Goal: Book appointment/travel/reservation

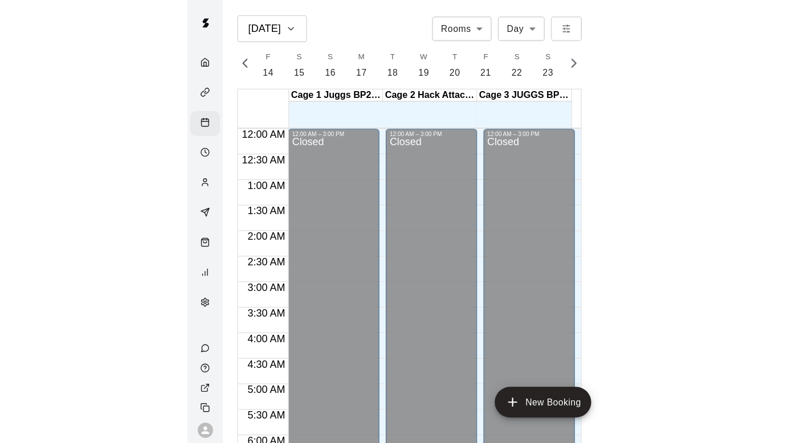
scroll to position [0, 4850]
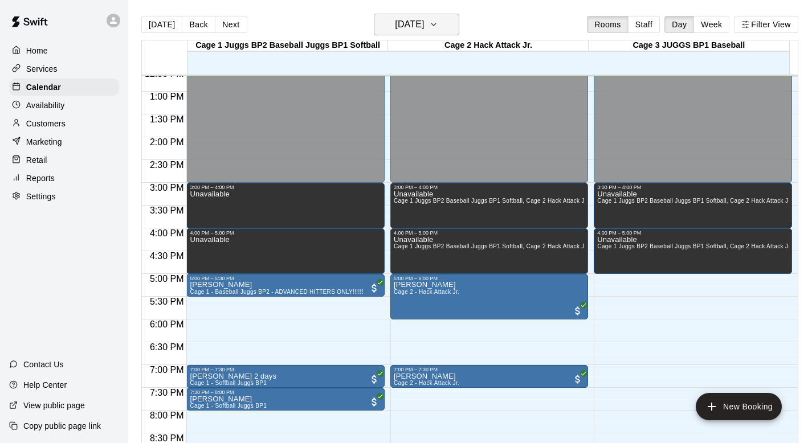
click at [390, 24] on icon "button" at bounding box center [433, 25] width 9 height 14
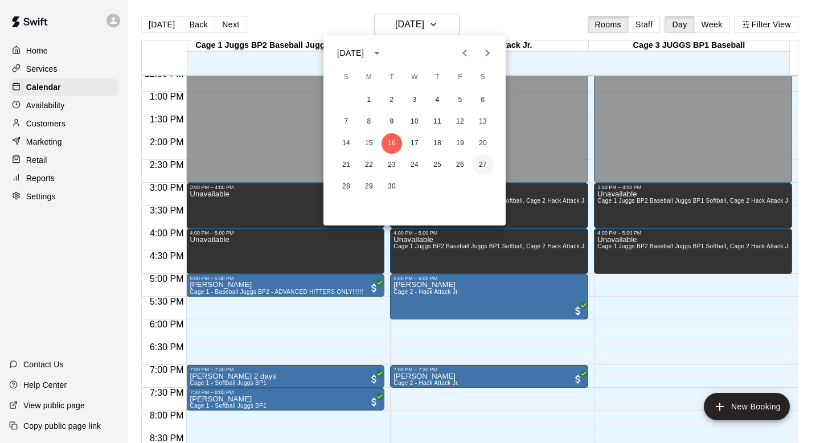
click at [390, 162] on button "27" at bounding box center [483, 165] width 21 height 21
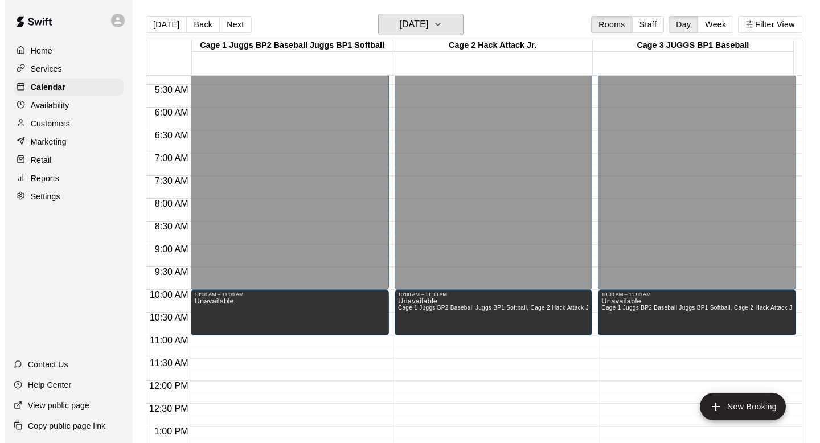
scroll to position [236, 0]
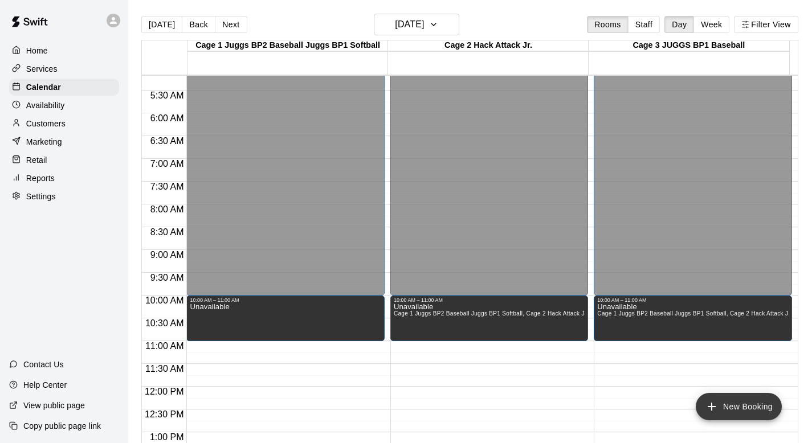
click at [390, 395] on icon "add" at bounding box center [712, 407] width 14 height 14
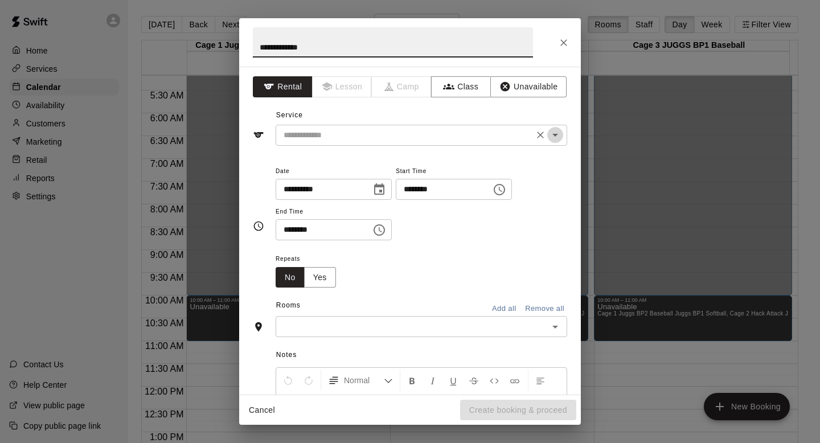
click at [390, 133] on icon "Open" at bounding box center [556, 135] width 14 height 14
type input "**********"
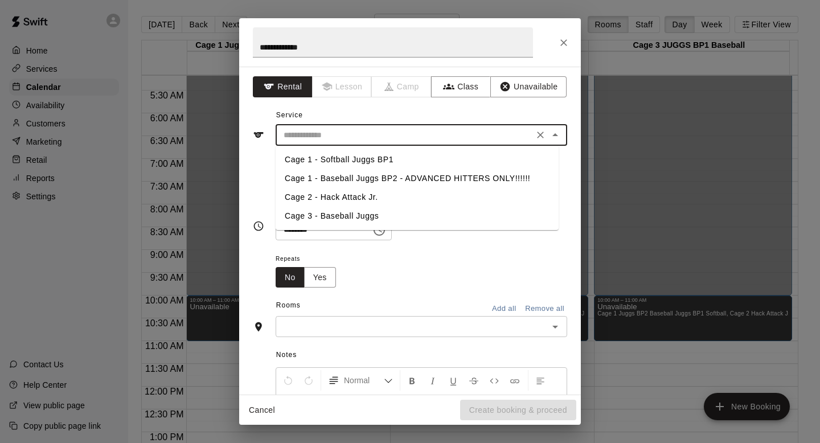
click at [333, 211] on li "Cage 3 - Baseball Juggs" at bounding box center [417, 216] width 283 height 19
type input "**********"
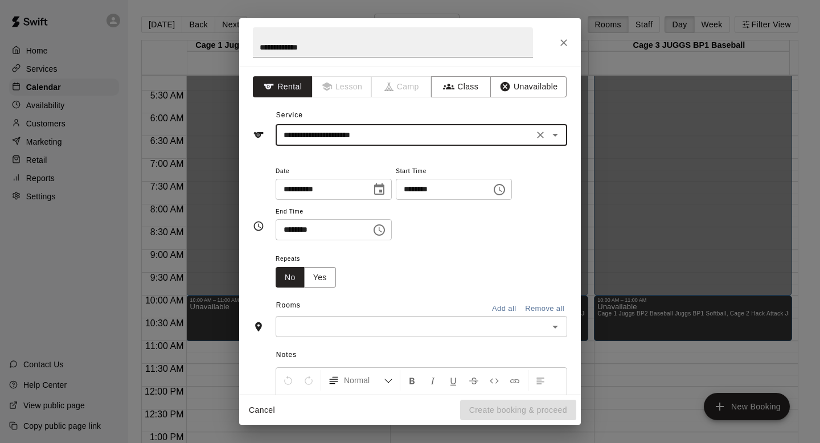
click at [382, 228] on icon "Choose time, selected time is 12:30 PM" at bounding box center [380, 229] width 3 height 5
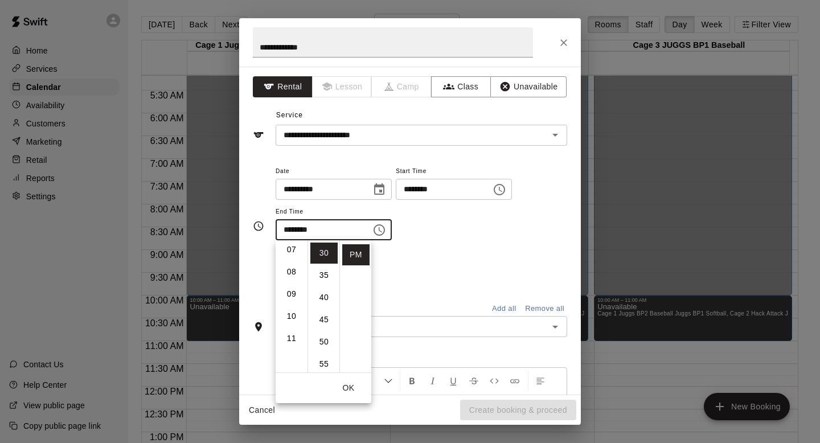
scroll to position [156, 0]
click at [288, 293] on li "09" at bounding box center [291, 297] width 27 height 21
type input "********"
click at [390, 189] on input "********" at bounding box center [440, 189] width 88 height 21
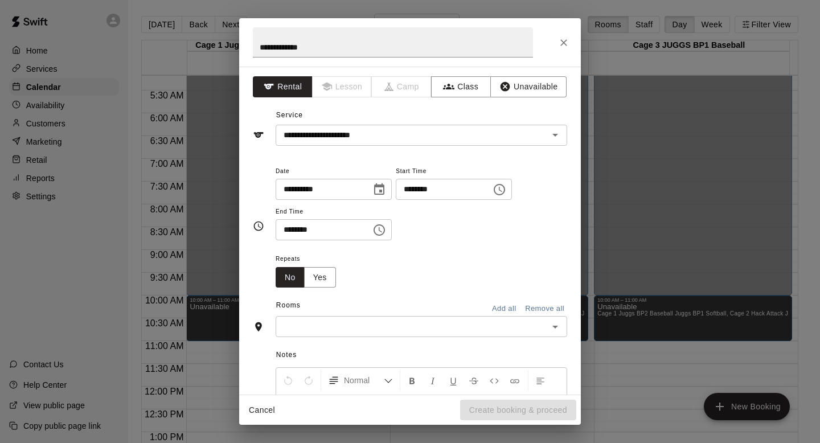
click at [390, 190] on icon "Choose time, selected time is 12:00 PM" at bounding box center [500, 190] width 14 height 14
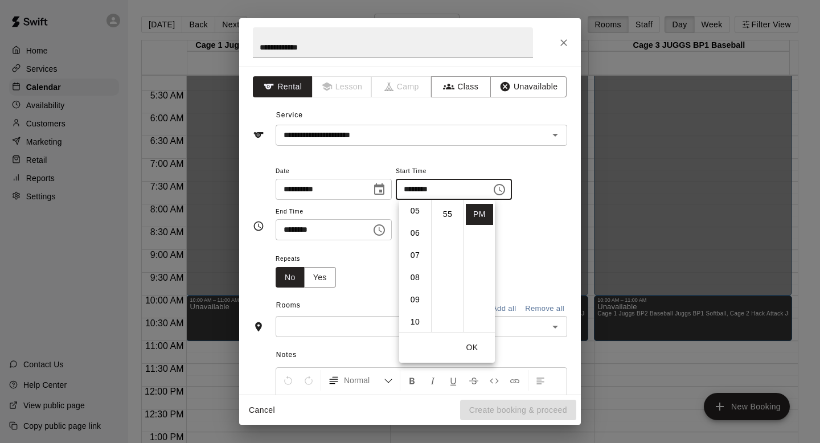
scroll to position [116, 0]
click at [390, 291] on li "09" at bounding box center [415, 296] width 27 height 21
click at [390, 220] on div "**********" at bounding box center [422, 202] width 292 height 77
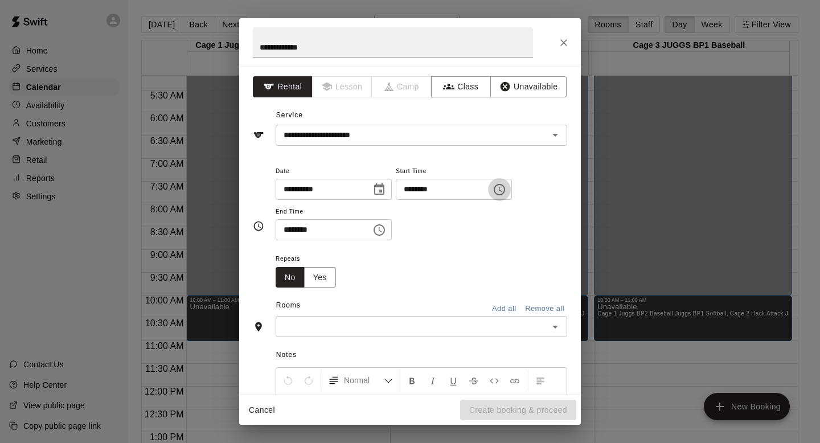
click at [390, 190] on icon "Choose time, selected time is 9:00 PM" at bounding box center [500, 190] width 14 height 14
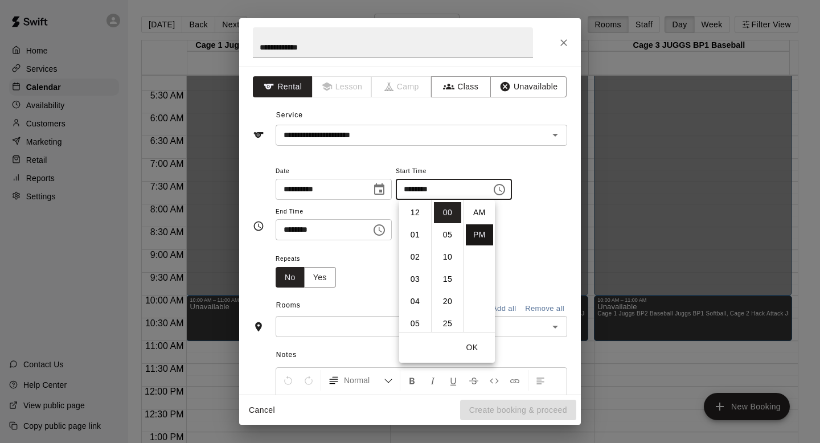
scroll to position [21, 0]
drag, startPoint x: 479, startPoint y: 218, endPoint x: 479, endPoint y: 232, distance: 14.8
click at [390, 232] on ul "AM PM" at bounding box center [479, 266] width 32 height 132
click at [390, 210] on li "AM" at bounding box center [479, 212] width 27 height 21
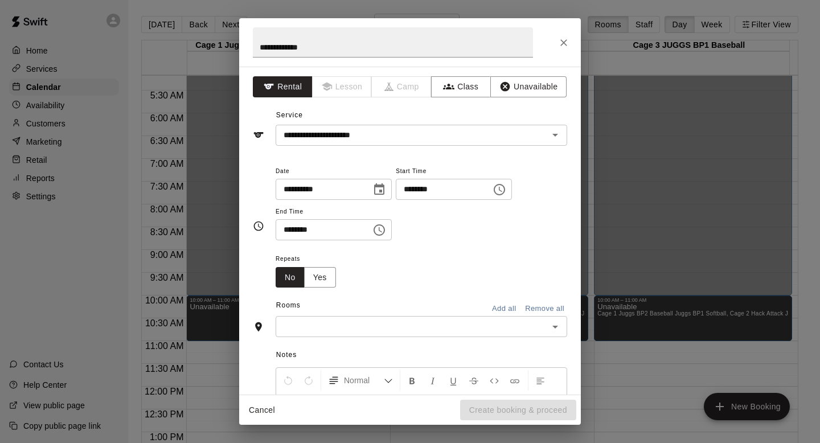
type input "********"
click at [390, 218] on div "**********" at bounding box center [422, 202] width 292 height 77
click at [383, 227] on icon "Choose time, selected time is 9:30 PM" at bounding box center [380, 230] width 14 height 14
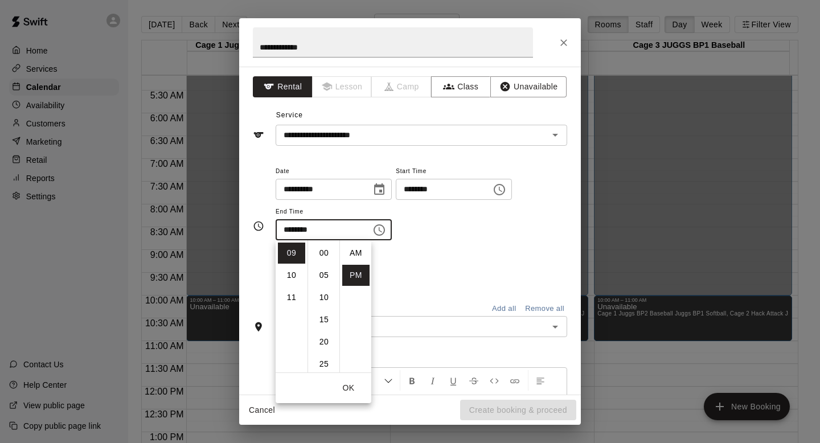
scroll to position [21, 0]
click at [289, 272] on li "10" at bounding box center [291, 275] width 27 height 21
click at [323, 249] on li "00" at bounding box center [323, 253] width 27 height 21
click at [354, 251] on li "AM" at bounding box center [355, 253] width 27 height 21
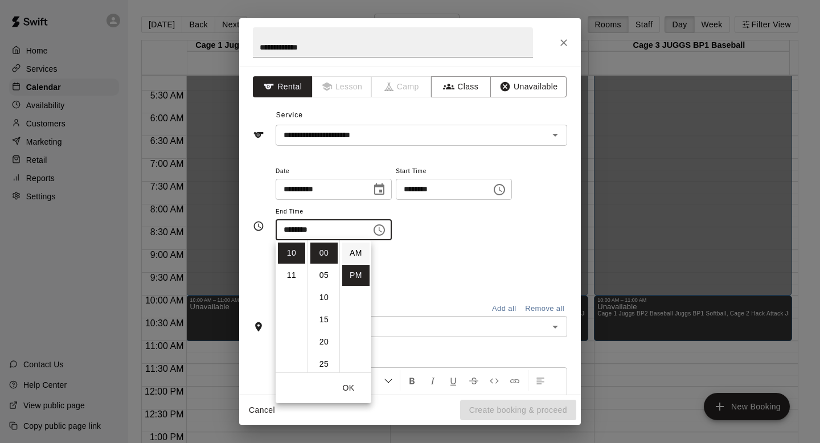
type input "********"
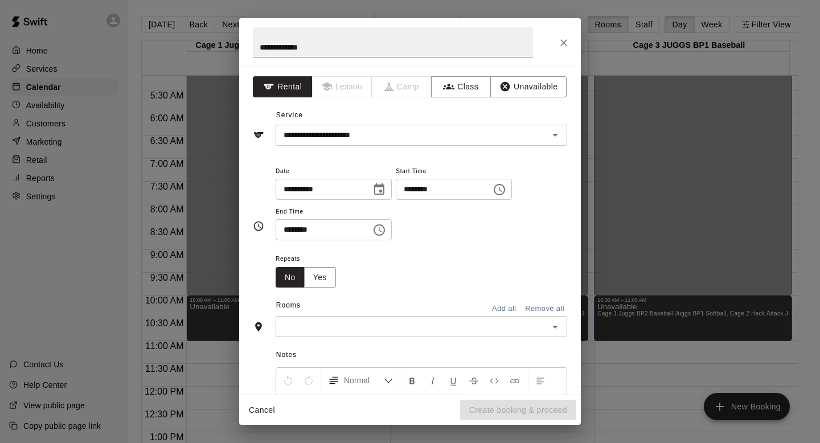
click at [390, 238] on div "**********" at bounding box center [422, 202] width 292 height 77
click at [390, 306] on button "Add all" at bounding box center [504, 309] width 36 height 18
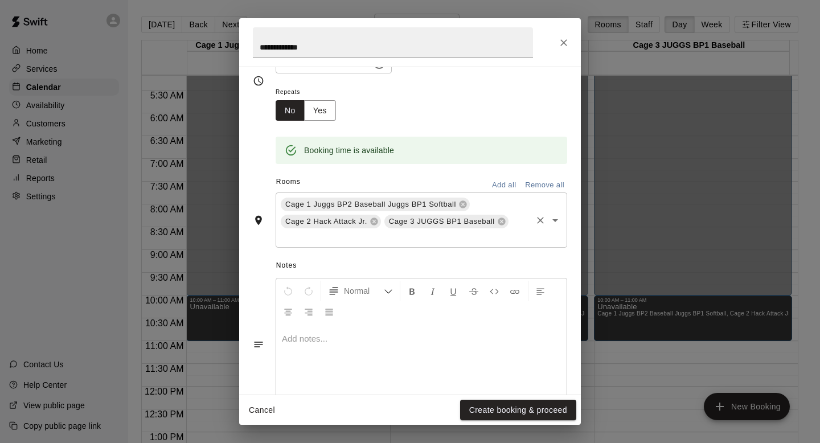
scroll to position [171, 0]
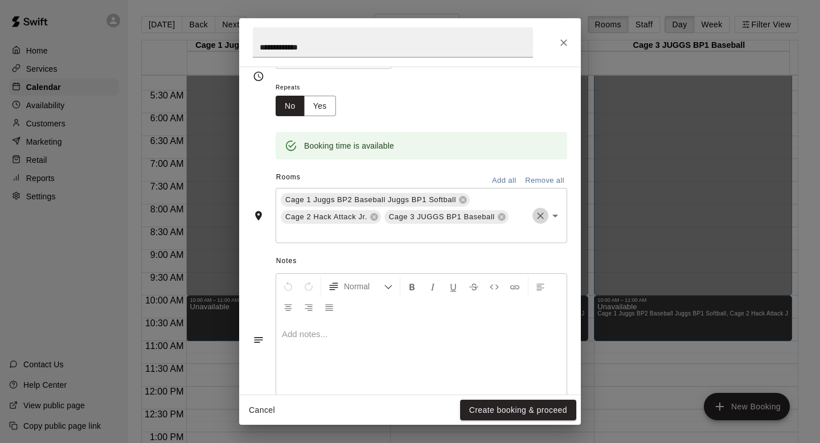
click at [390, 213] on icon "Clear" at bounding box center [540, 215] width 11 height 11
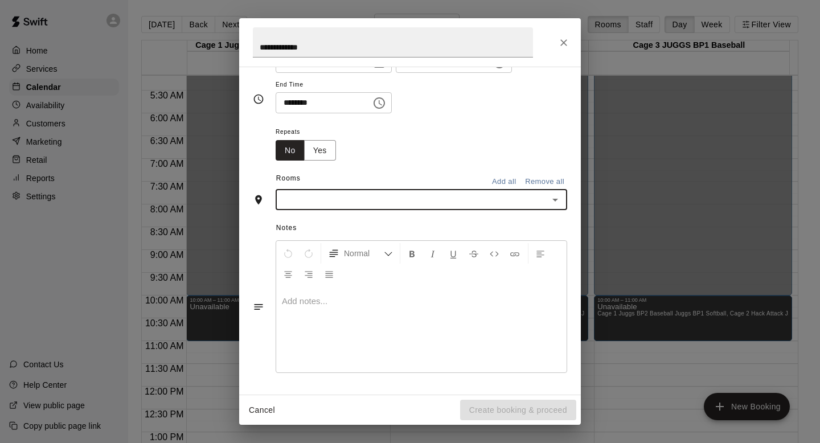
click at [390, 200] on icon "Open" at bounding box center [556, 200] width 14 height 14
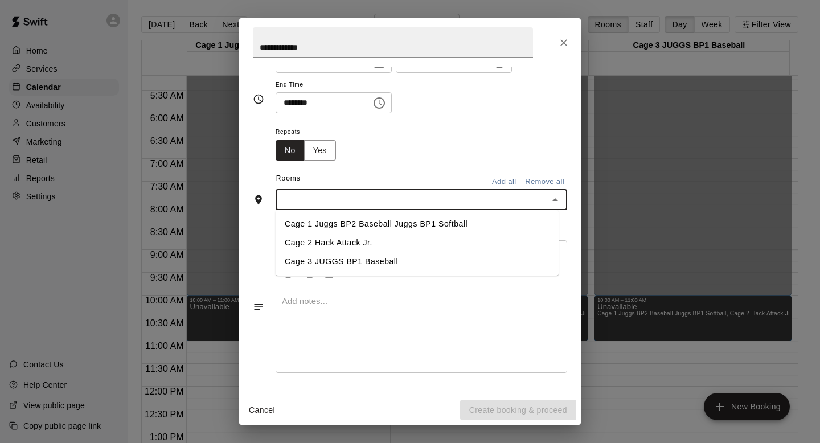
click at [292, 263] on li "Cage 3 JUGGS BP1 Baseball" at bounding box center [417, 261] width 283 height 19
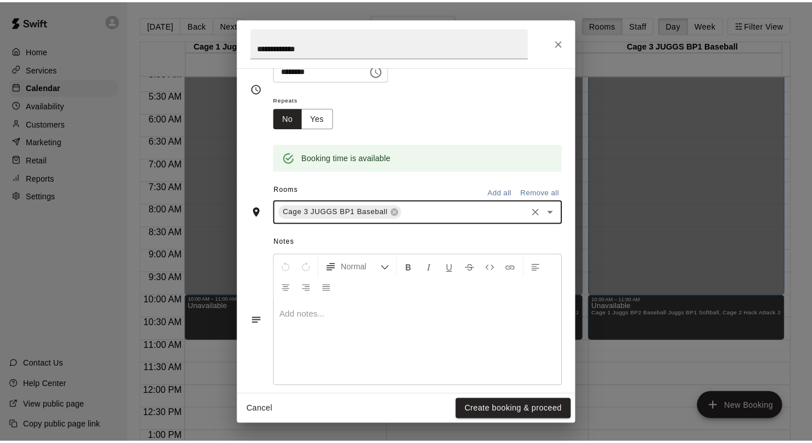
scroll to position [171, 0]
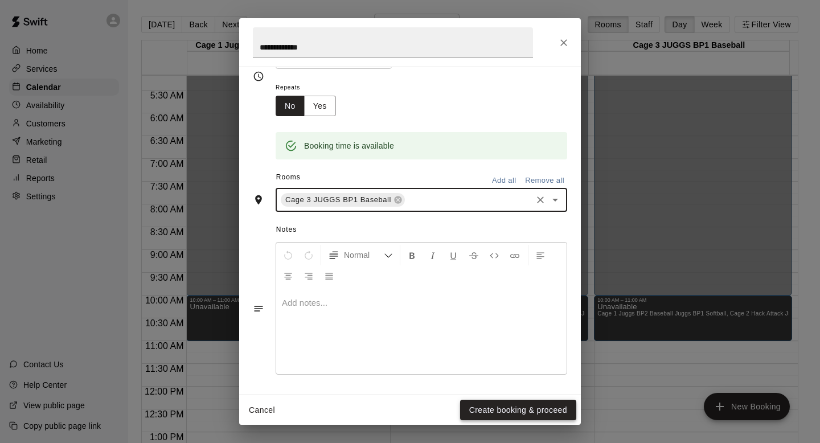
click at [390, 395] on button "Create booking & proceed" at bounding box center [518, 410] width 116 height 21
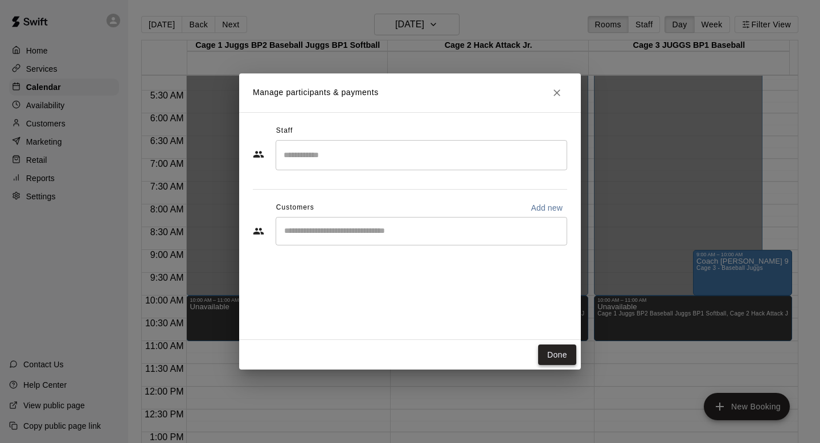
click at [390, 355] on button "Done" at bounding box center [557, 355] width 38 height 21
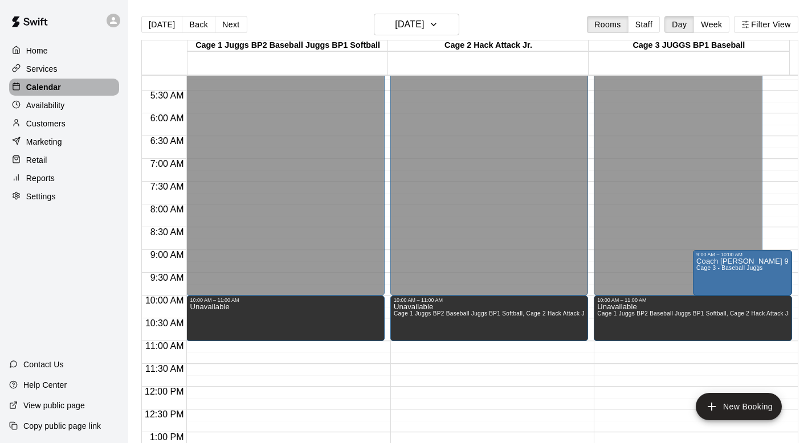
click at [45, 88] on p "Calendar" at bounding box center [43, 86] width 35 height 11
click at [157, 22] on button "[DATE]" at bounding box center [161, 24] width 41 height 17
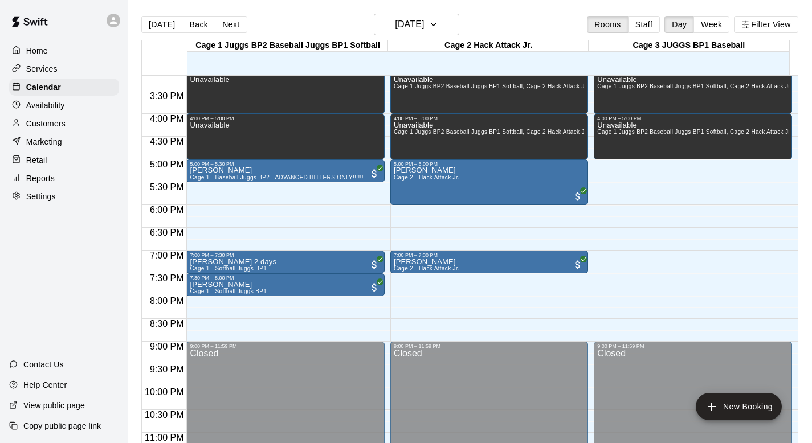
scroll to position [688, 0]
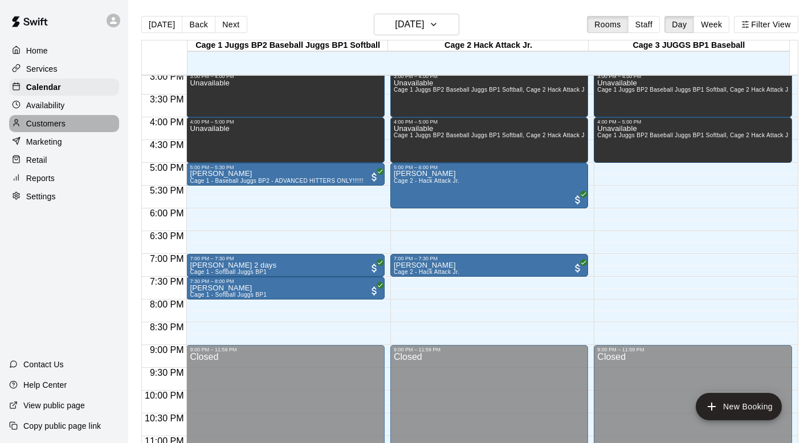
click at [62, 122] on p "Customers" at bounding box center [45, 123] width 39 height 11
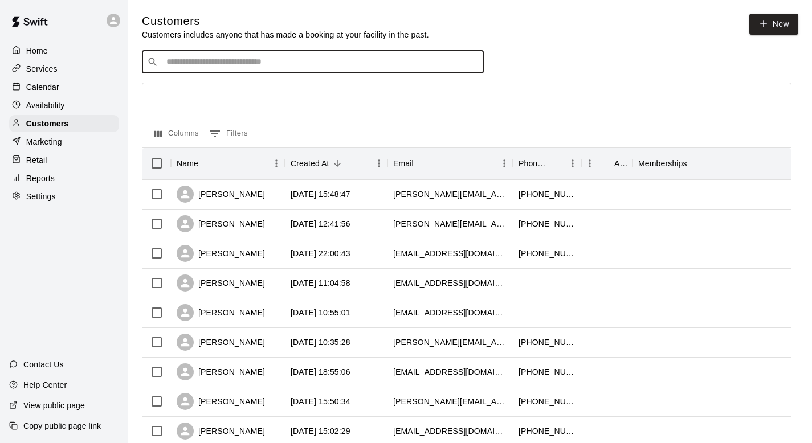
click at [173, 67] on input "Search customers by name or email" at bounding box center [321, 61] width 316 height 11
type input "****"
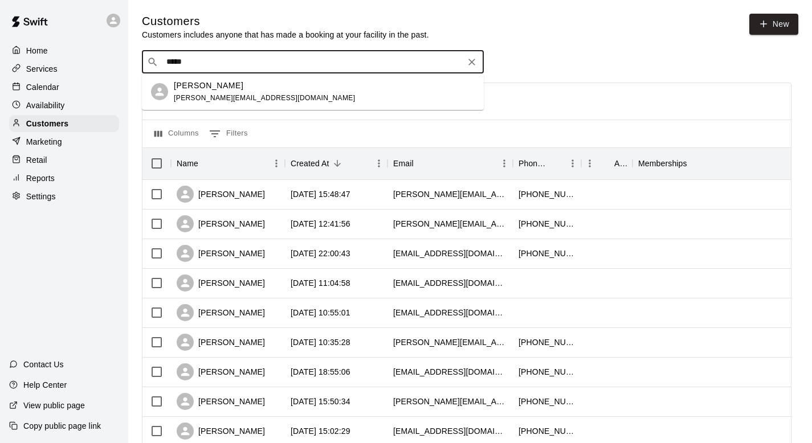
click at [194, 86] on p "[PERSON_NAME]" at bounding box center [208, 86] width 69 height 12
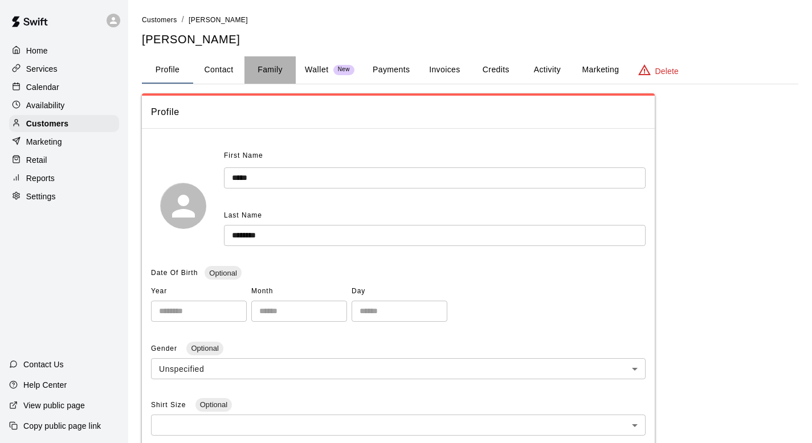
click at [273, 67] on button "Family" at bounding box center [269, 69] width 51 height 27
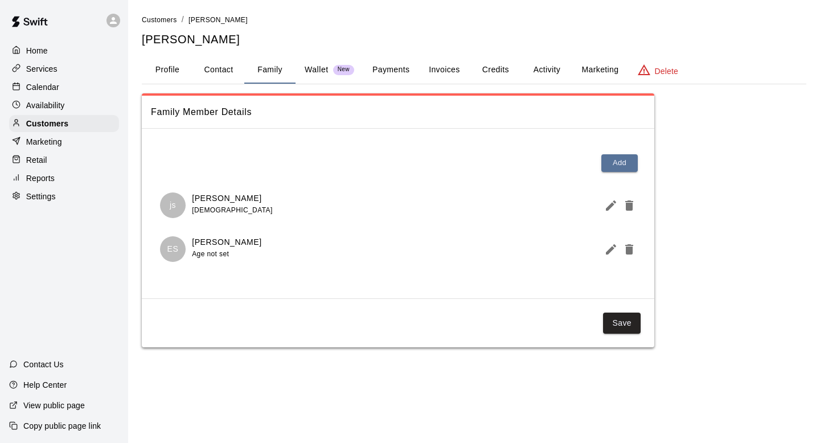
click at [390, 67] on button "Activity" at bounding box center [546, 69] width 51 height 27
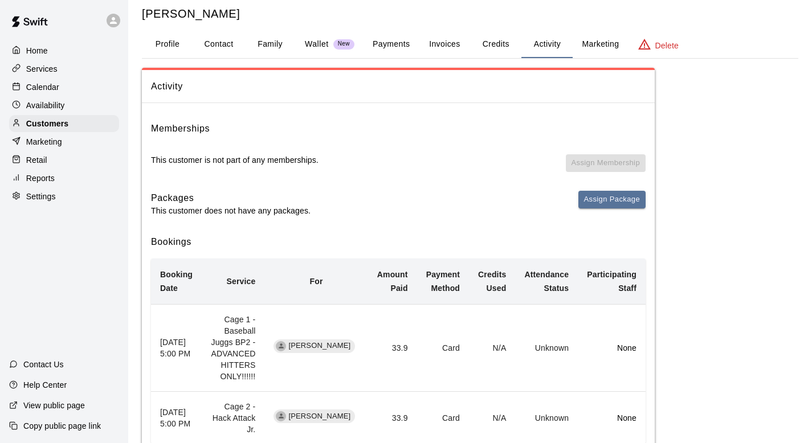
scroll to position [93, 0]
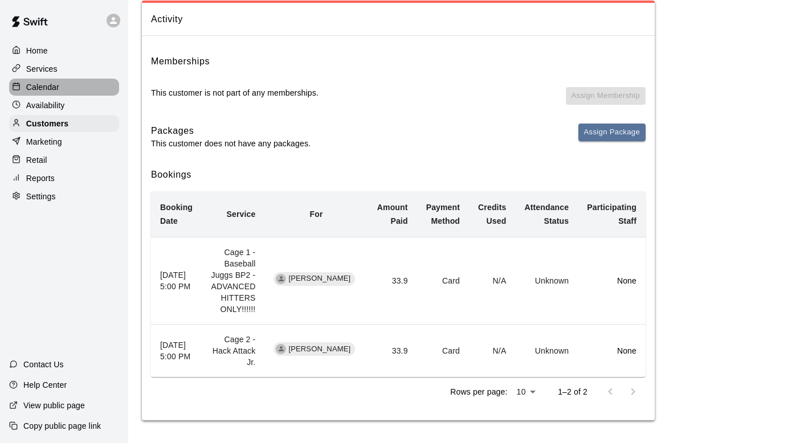
click at [44, 83] on p "Calendar" at bounding box center [42, 86] width 33 height 11
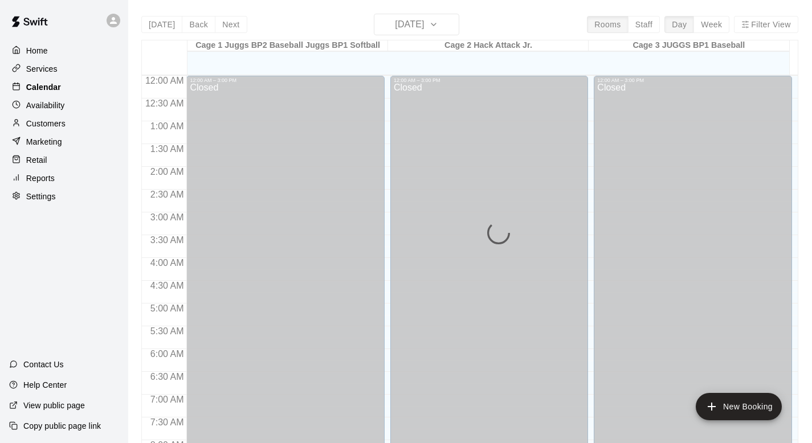
scroll to position [580, 0]
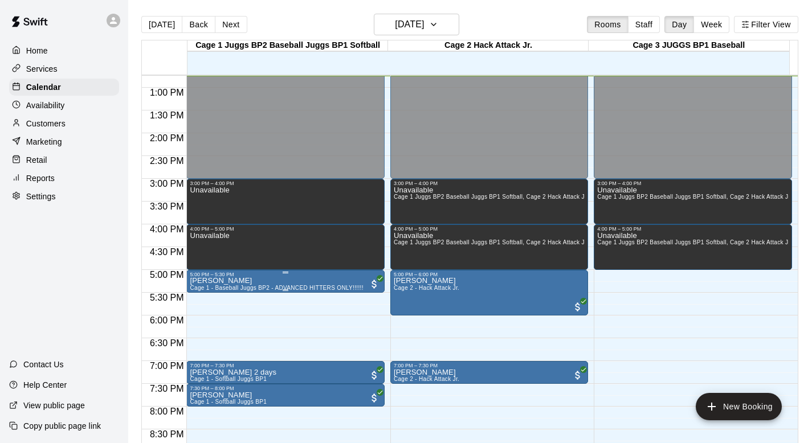
click at [210, 281] on p "[PERSON_NAME]" at bounding box center [276, 281] width 173 height 0
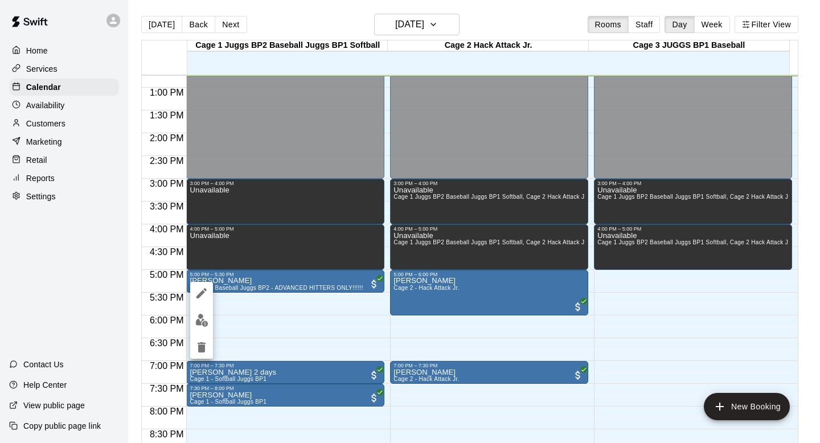
click at [199, 291] on icon "edit" at bounding box center [202, 294] width 14 height 14
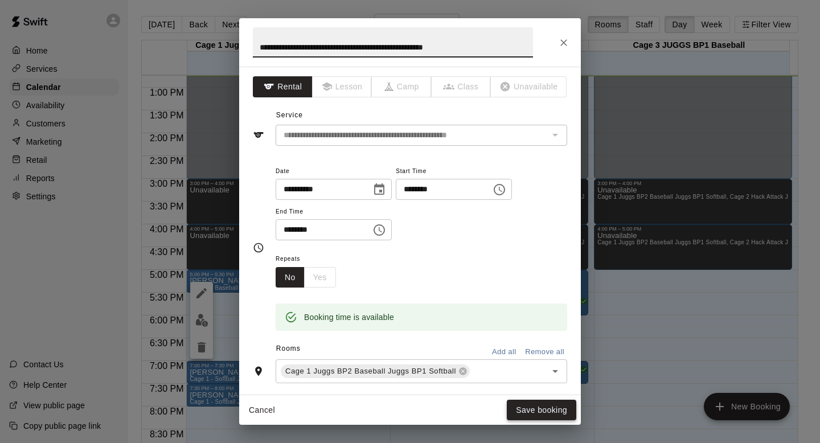
type input "**********"
click at [390, 395] on button "Save booking" at bounding box center [541, 410] width 69 height 21
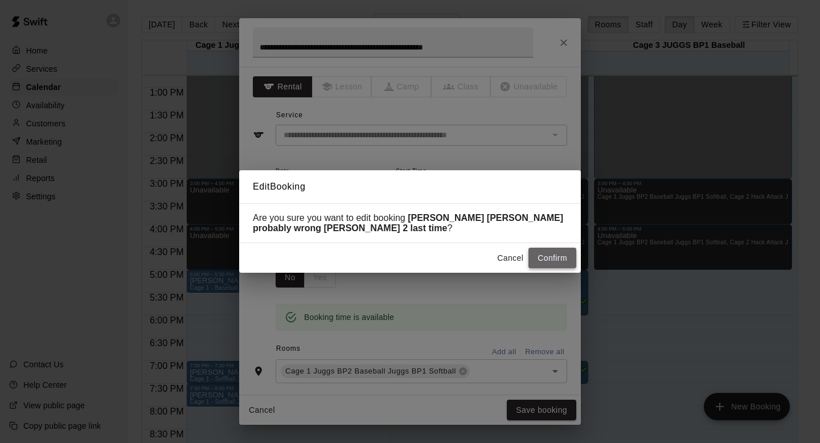
click at [390, 255] on button "Confirm" at bounding box center [553, 258] width 48 height 21
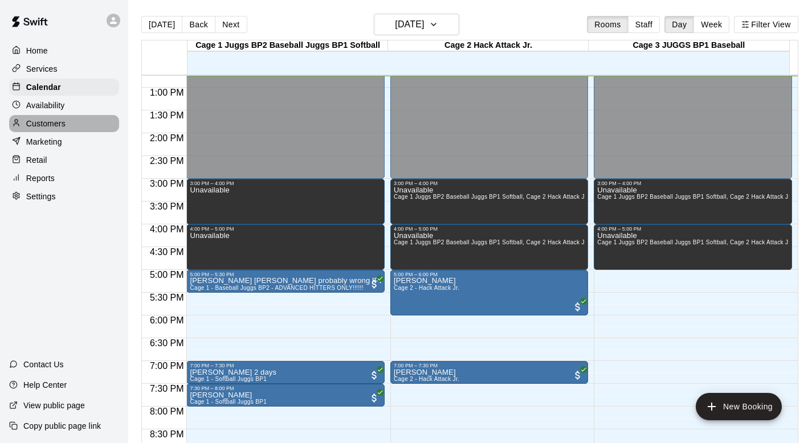
click at [46, 122] on p "Customers" at bounding box center [45, 123] width 39 height 11
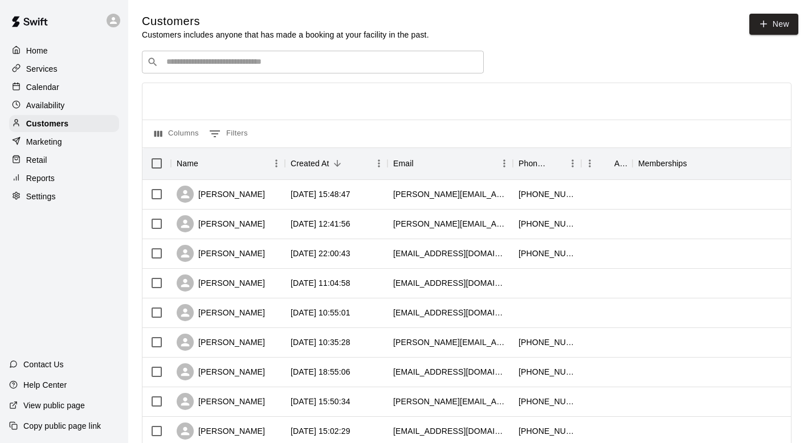
click at [216, 58] on input "Search customers by name or email" at bounding box center [321, 61] width 316 height 11
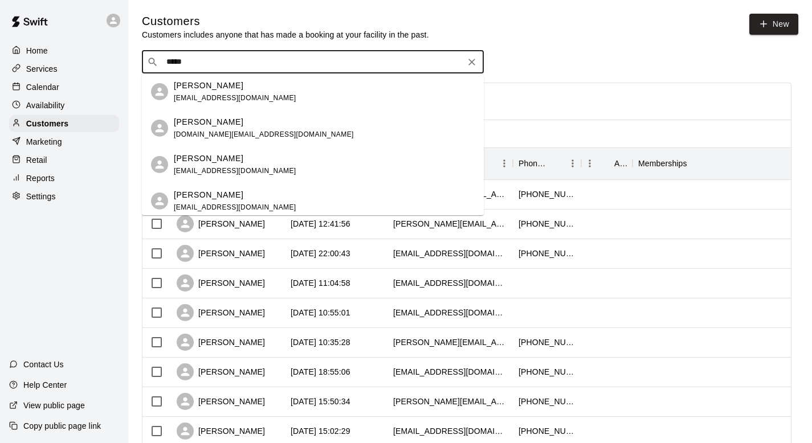
type input "******"
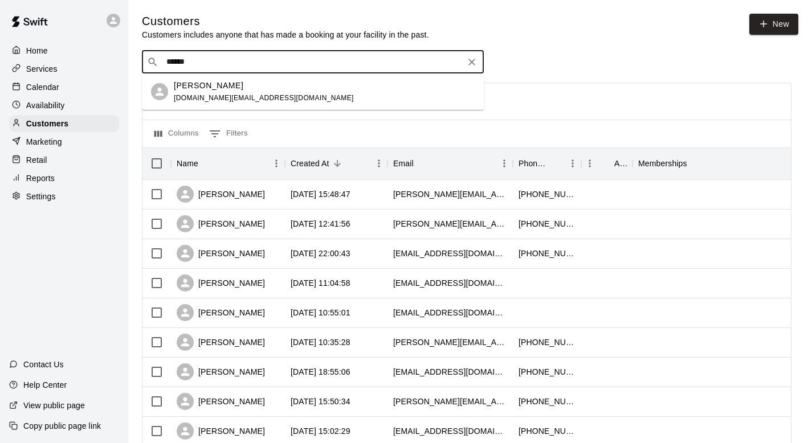
click at [187, 83] on p "[PERSON_NAME]" at bounding box center [208, 86] width 69 height 12
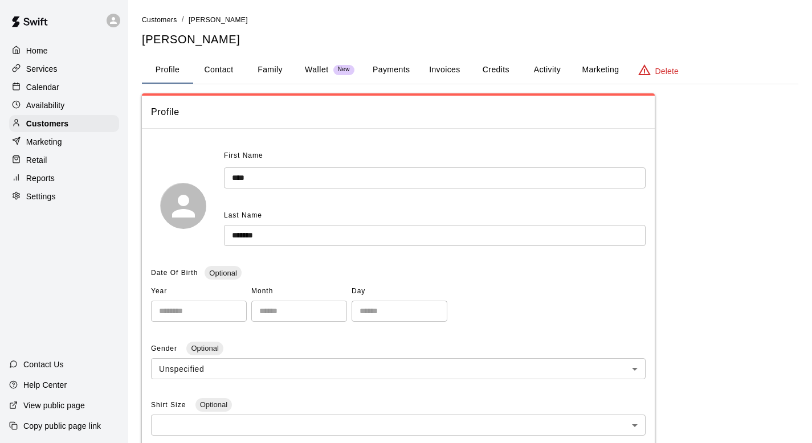
click at [264, 68] on button "Family" at bounding box center [269, 69] width 51 height 27
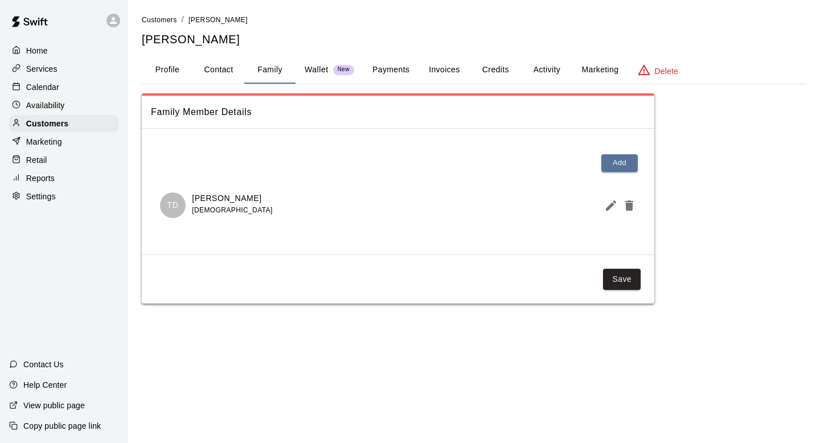
click at [390, 76] on button "Activity" at bounding box center [546, 69] width 51 height 27
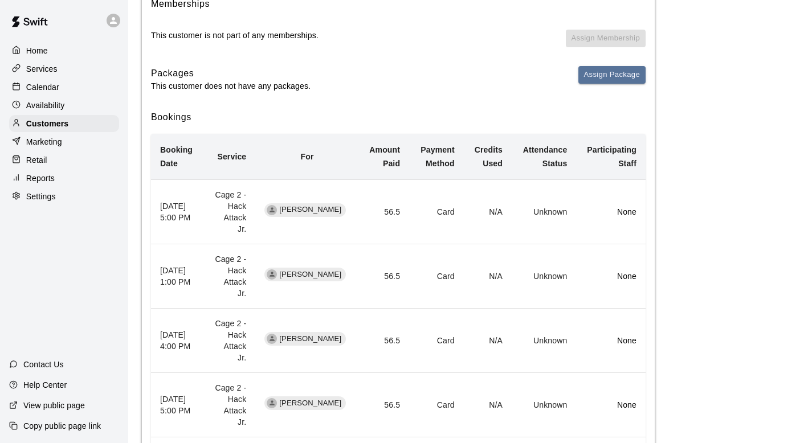
scroll to position [152, 0]
click at [60, 91] on div "Calendar" at bounding box center [64, 87] width 110 height 17
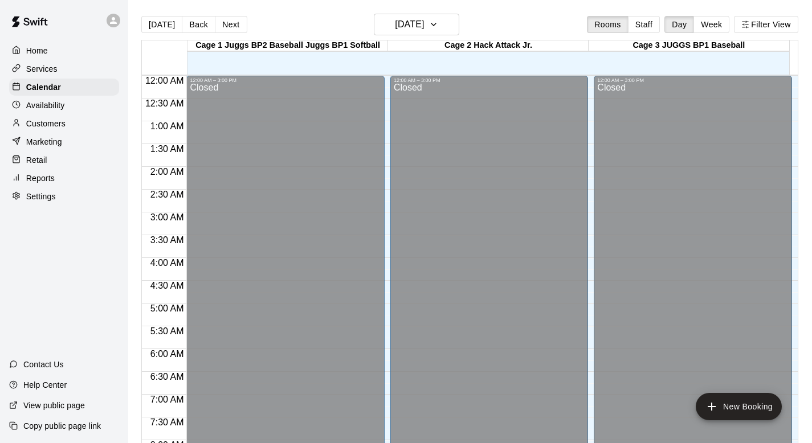
scroll to position [581, 0]
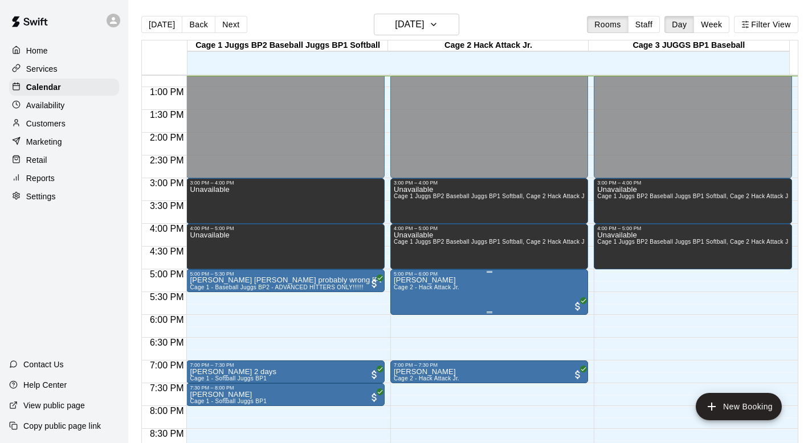
click at [390, 280] on p "[PERSON_NAME]" at bounding box center [427, 280] width 66 height 0
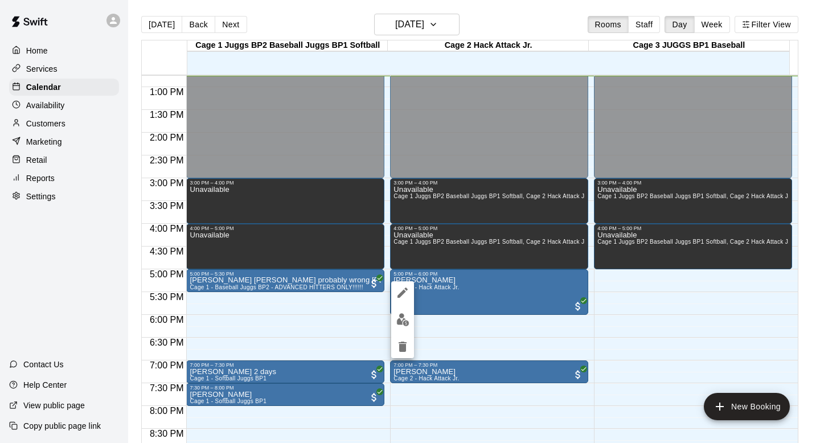
click at [390, 287] on icon "edit" at bounding box center [403, 293] width 14 height 14
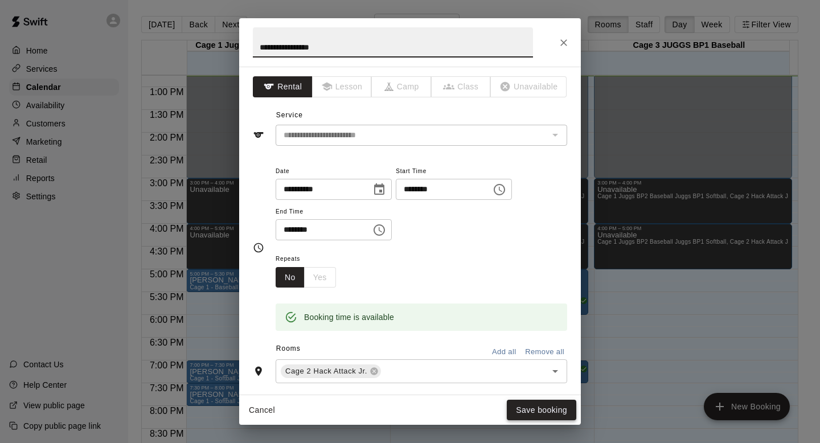
type input "**********"
click at [390, 395] on button "Save booking" at bounding box center [541, 410] width 69 height 21
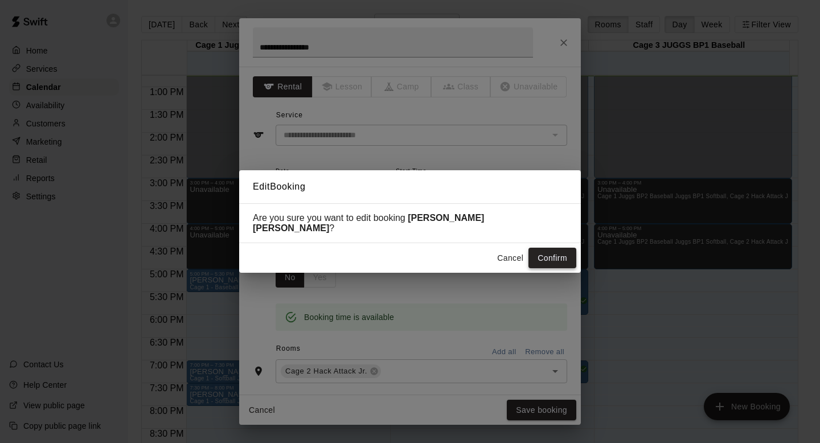
click at [390, 248] on button "Confirm" at bounding box center [553, 258] width 48 height 21
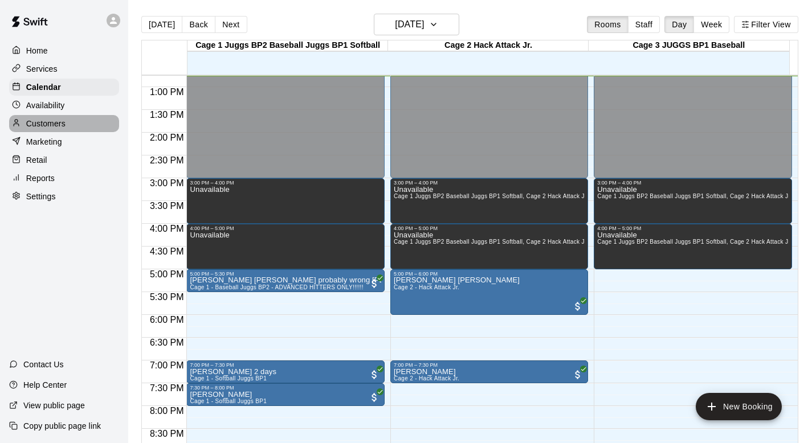
click at [55, 121] on p "Customers" at bounding box center [45, 123] width 39 height 11
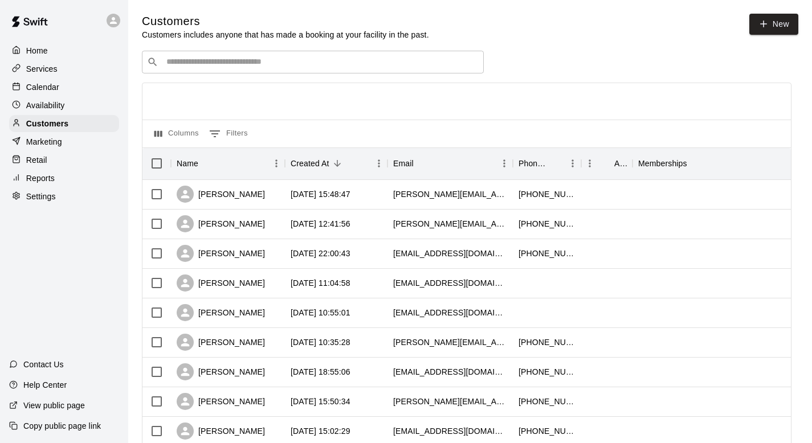
click at [199, 64] on input "Search customers by name or email" at bounding box center [321, 61] width 316 height 11
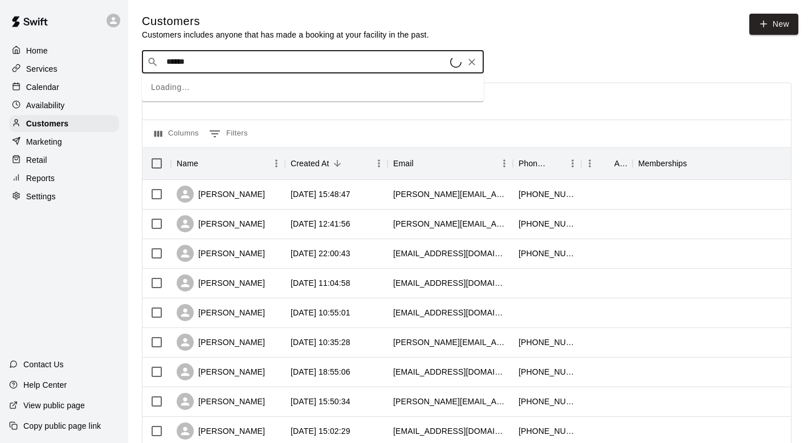
type input "*******"
click at [198, 93] on div "[PERSON_NAME] [PERSON_NAME][EMAIL_ADDRESS][PERSON_NAME][DOMAIN_NAME]" at bounding box center [294, 92] width 240 height 24
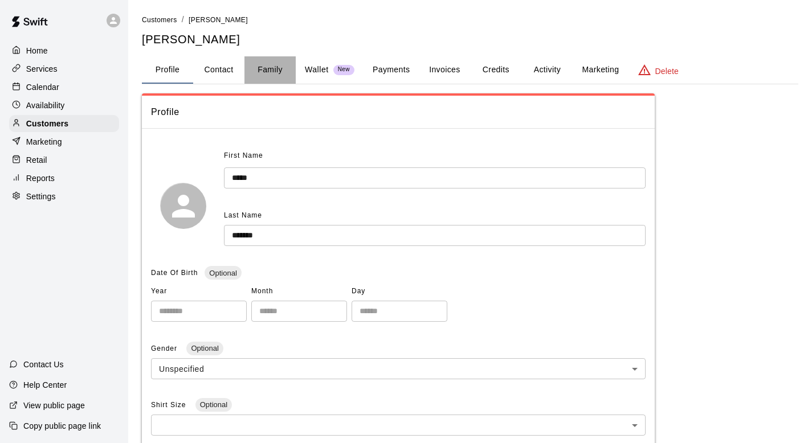
click at [268, 69] on button "Family" at bounding box center [269, 69] width 51 height 27
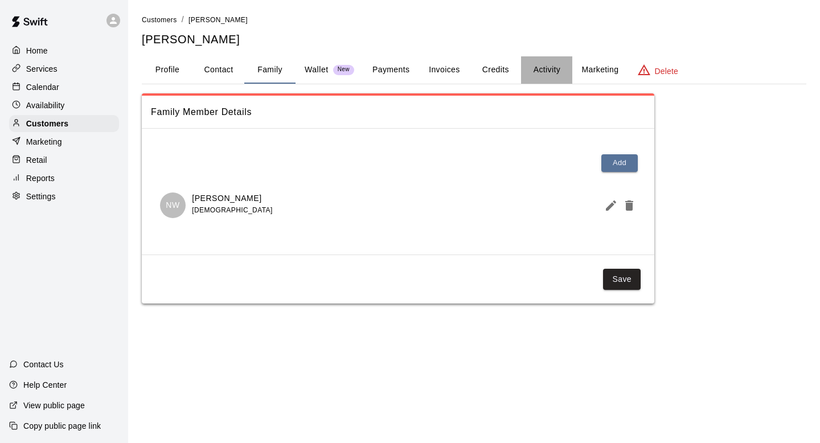
click at [390, 71] on button "Activity" at bounding box center [546, 69] width 51 height 27
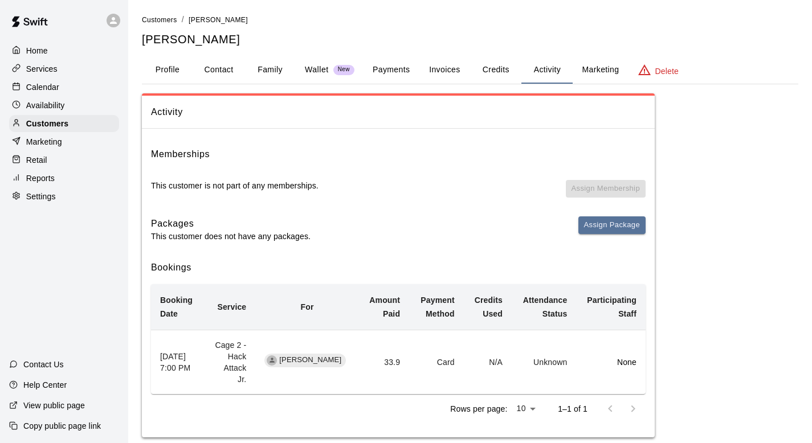
click at [60, 86] on div "Calendar" at bounding box center [64, 87] width 110 height 17
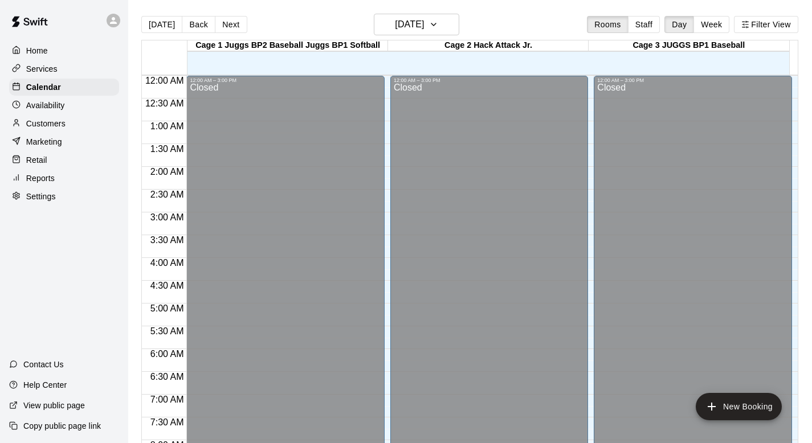
scroll to position [582, 0]
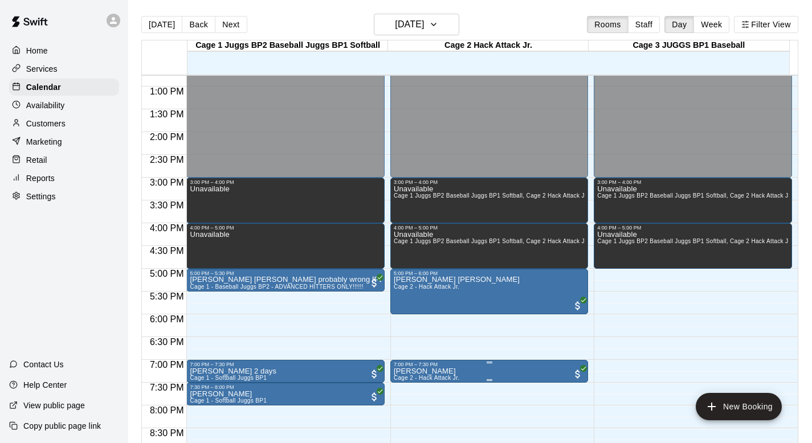
click at [390, 360] on div "7:00 PM – 7:30 PM [PERSON_NAME] Cage 2 - Hack Attack Jr." at bounding box center [489, 371] width 198 height 23
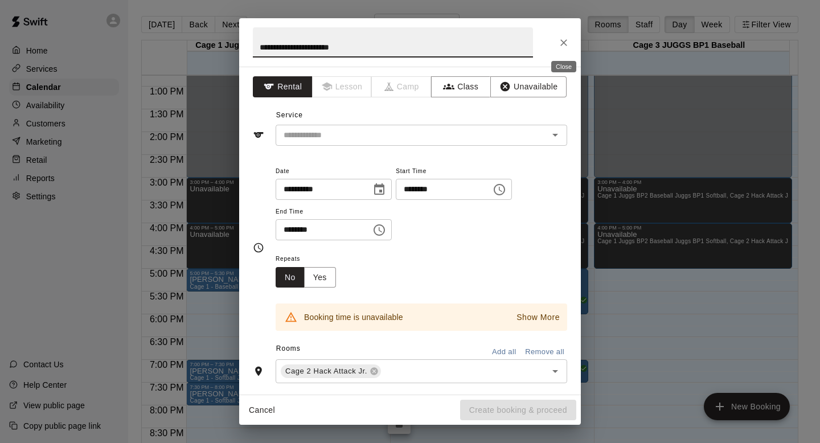
type input "**********"
click at [390, 37] on icon "Close" at bounding box center [563, 42] width 11 height 11
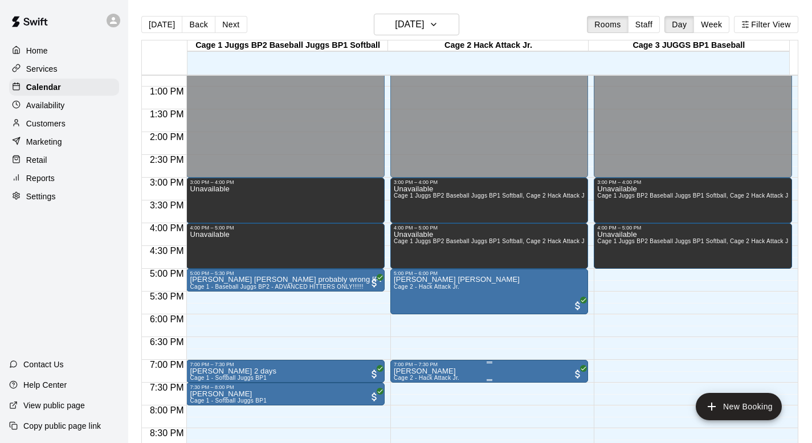
click at [390, 375] on span "Cage 2 - Hack Attack Jr." at bounding box center [427, 378] width 66 height 6
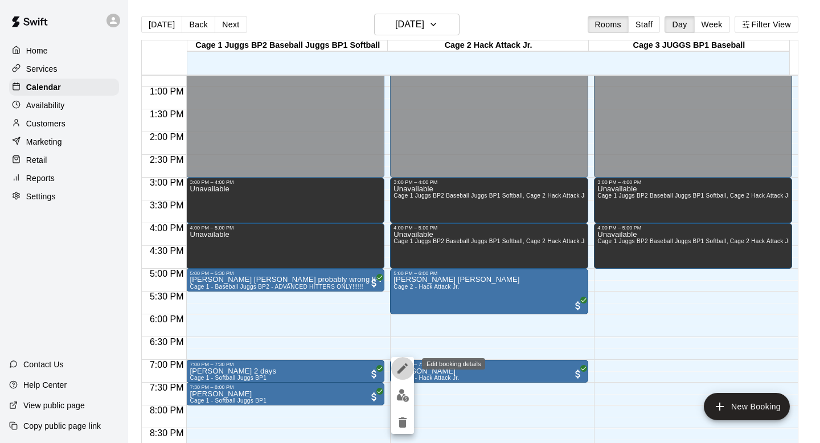
click at [390, 364] on icon "edit" at bounding box center [403, 369] width 14 height 14
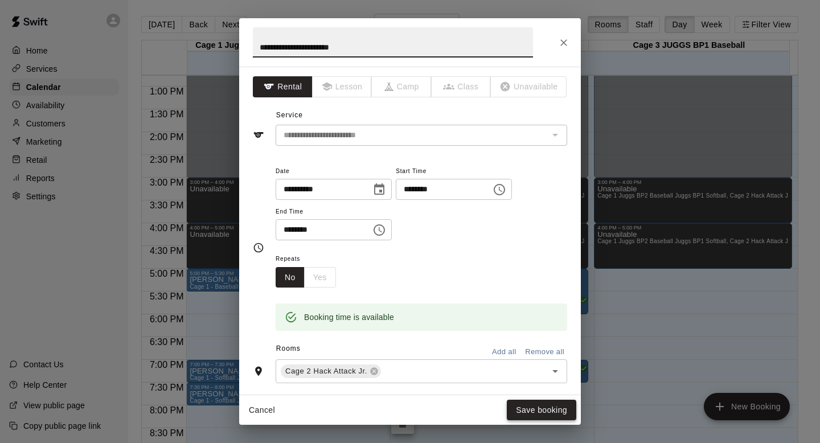
type input "**********"
click at [390, 395] on button "Save booking" at bounding box center [541, 410] width 69 height 21
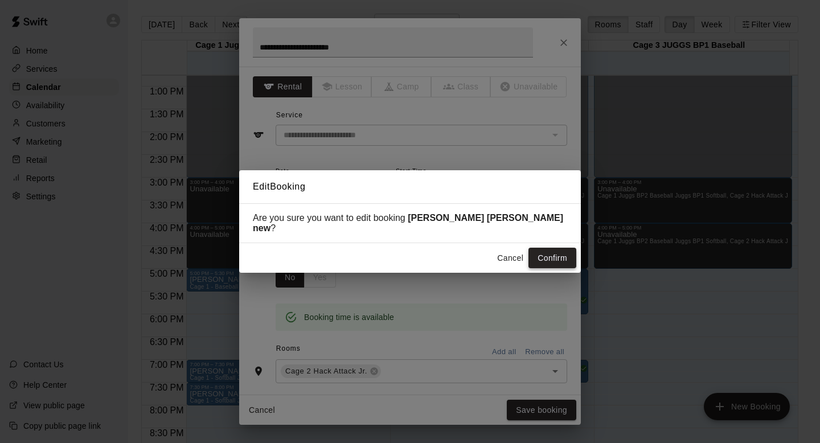
click at [390, 248] on button "Confirm" at bounding box center [553, 258] width 48 height 21
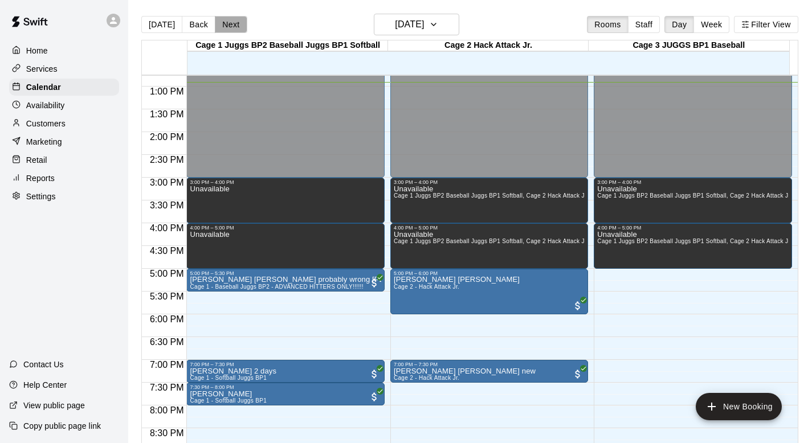
click at [226, 28] on button "Next" at bounding box center [231, 24] width 32 height 17
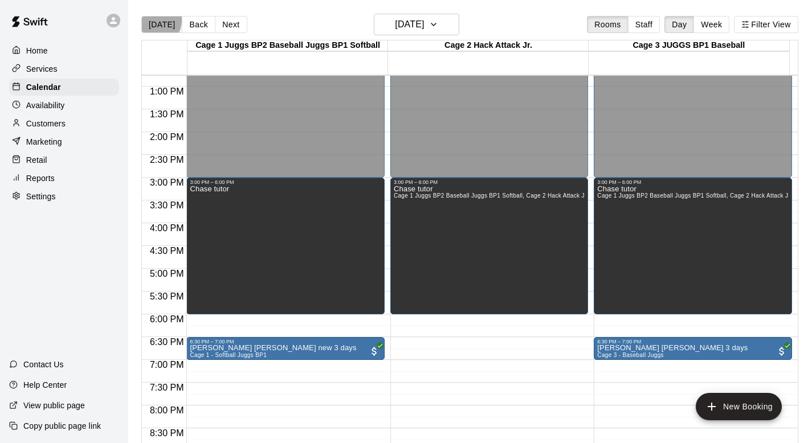
click at [153, 20] on button "[DATE]" at bounding box center [161, 24] width 41 height 17
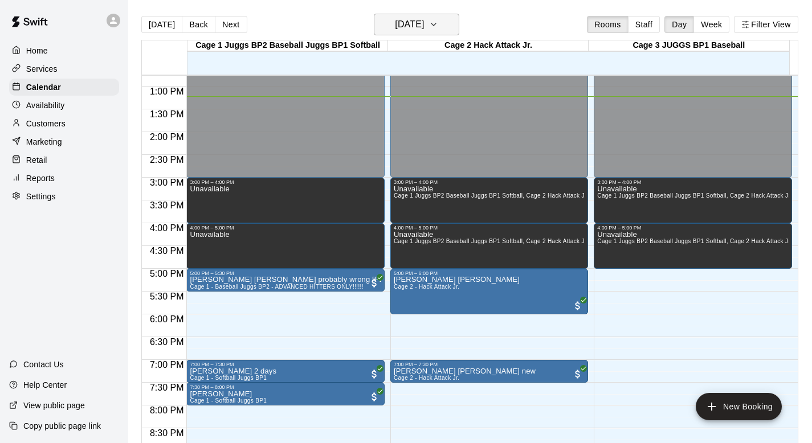
click at [390, 23] on icon "button" at bounding box center [433, 25] width 9 height 14
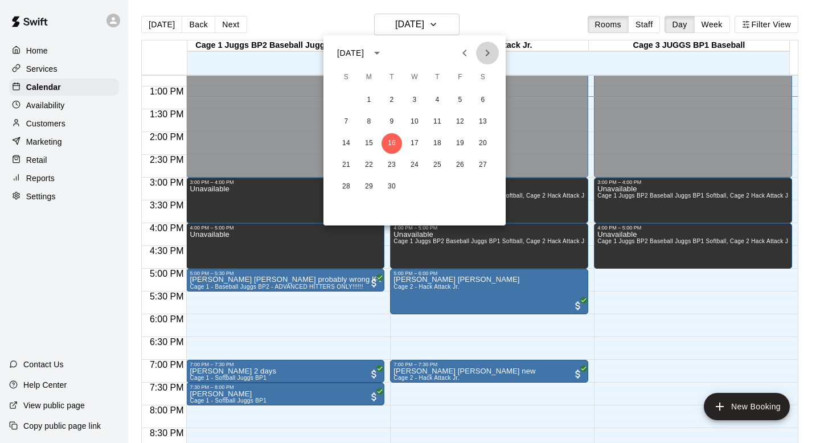
click at [390, 51] on icon "Next month" at bounding box center [488, 53] width 4 height 7
click at [390, 50] on icon "Next month" at bounding box center [488, 53] width 14 height 14
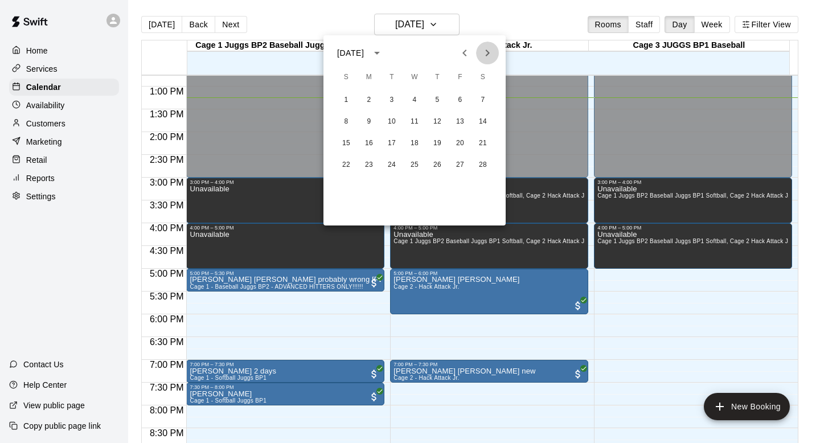
click at [390, 50] on icon "Next month" at bounding box center [488, 53] width 14 height 14
click at [390, 61] on button "Previous month" at bounding box center [464, 53] width 23 height 23
click at [156, 22] on div at bounding box center [410, 221] width 820 height 443
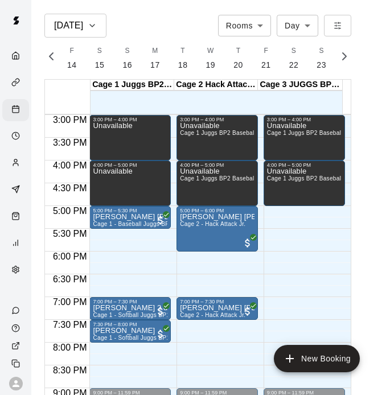
scroll to position [0, 4769]
